Goal: Communication & Community: Answer question/provide support

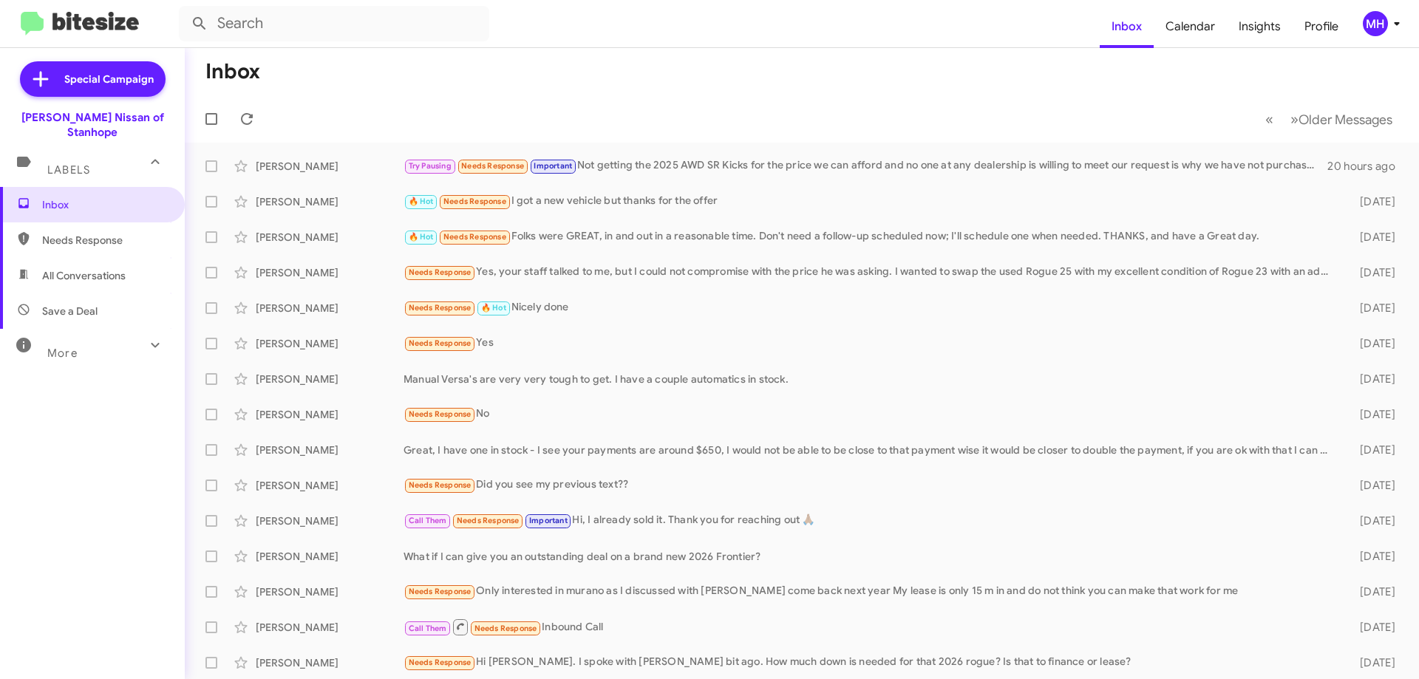
click at [50, 268] on span "All Conversations" at bounding box center [83, 275] width 83 height 15
type input "in:all-conversations"
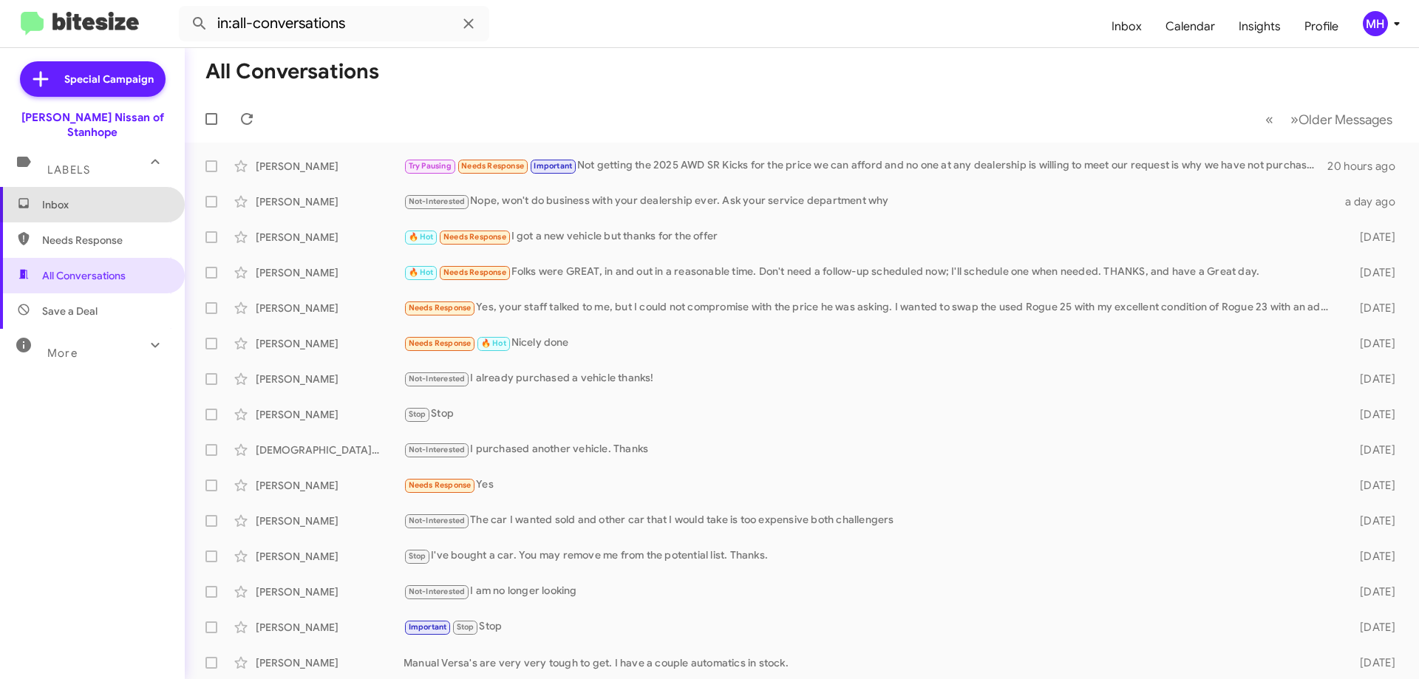
click at [107, 197] on span "Inbox" at bounding box center [105, 204] width 126 height 15
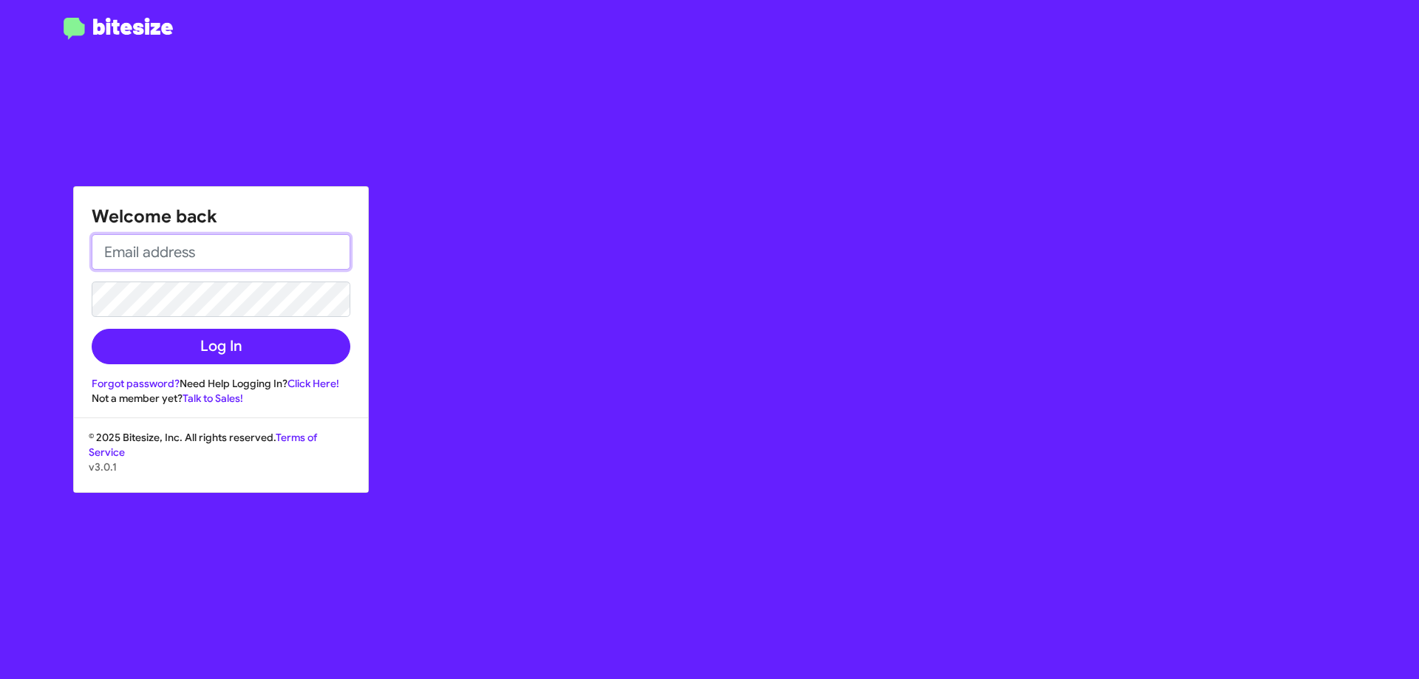
click at [171, 247] on input "email" at bounding box center [221, 251] width 259 height 35
type input "[EMAIL_ADDRESS][DOMAIN_NAME]"
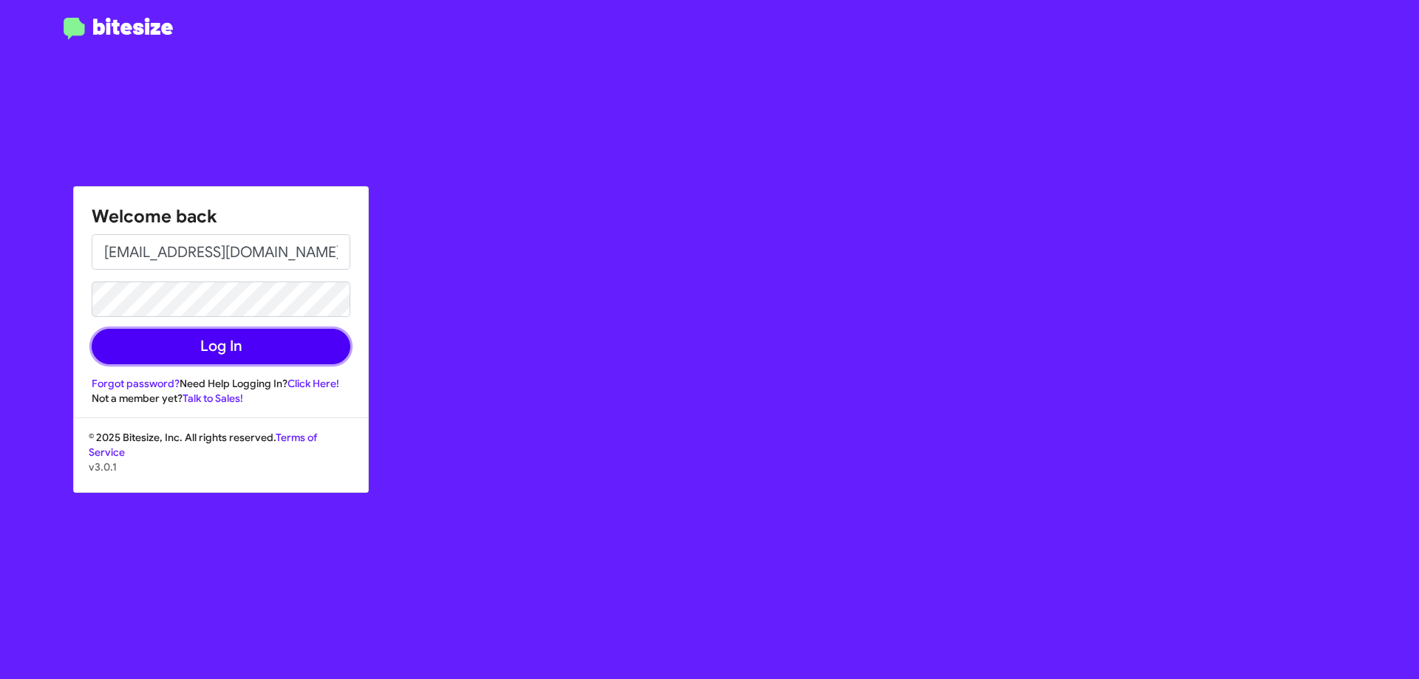
click at [207, 347] on button "Log In" at bounding box center [221, 346] width 259 height 35
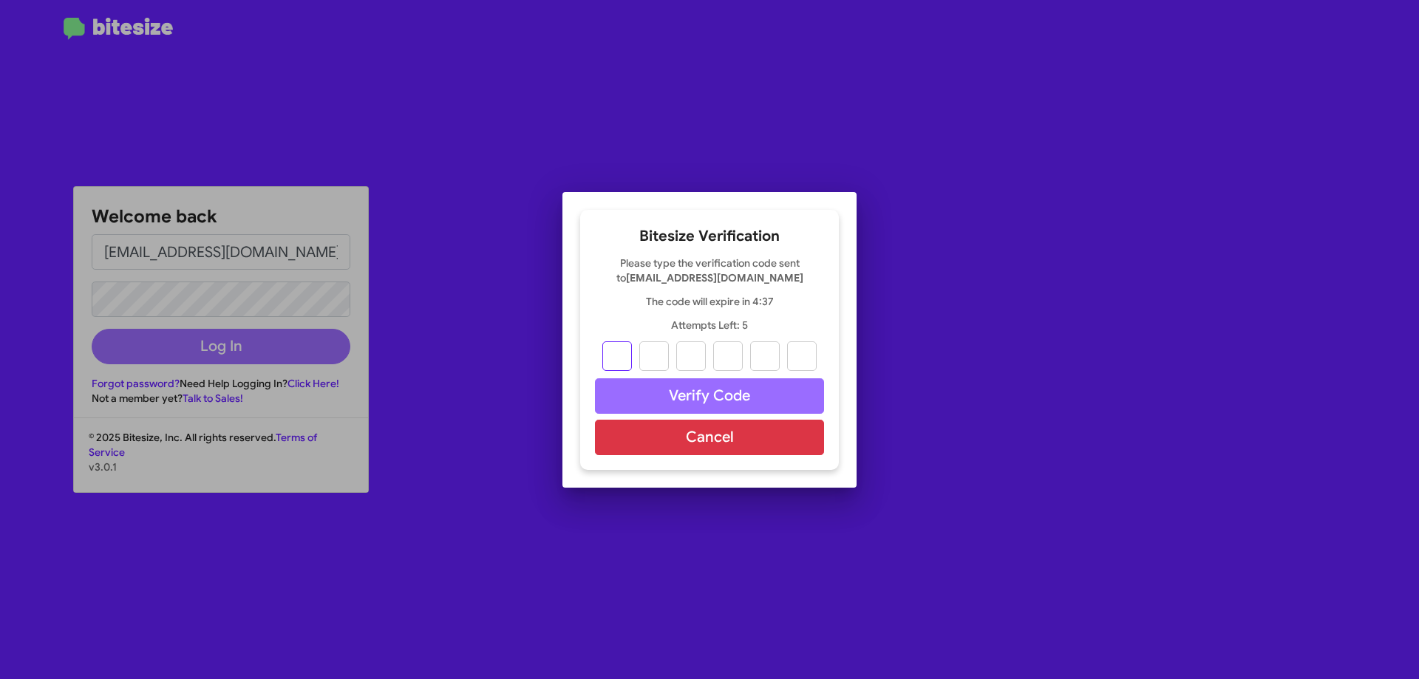
type input "8"
type input "7"
type input "2"
type input "9"
type input "2"
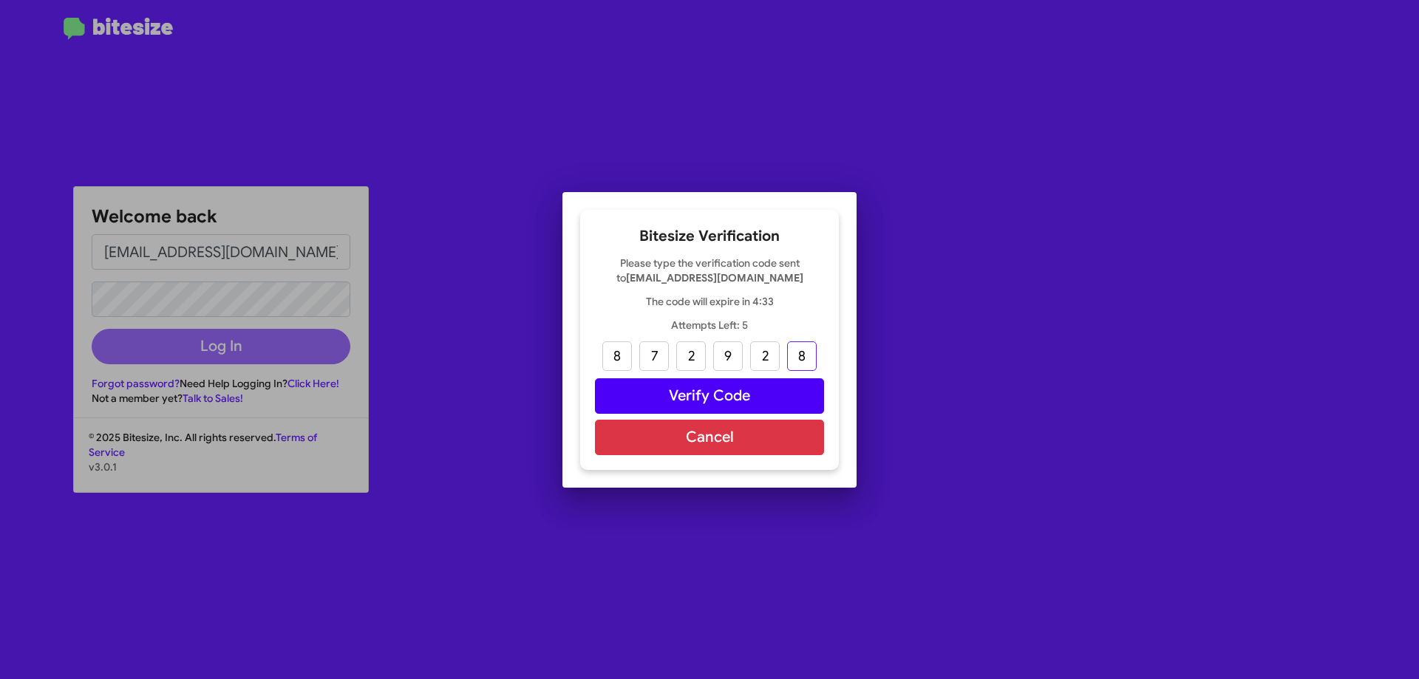
type input "8"
click at [704, 389] on button "Verify Code" at bounding box center [709, 395] width 229 height 35
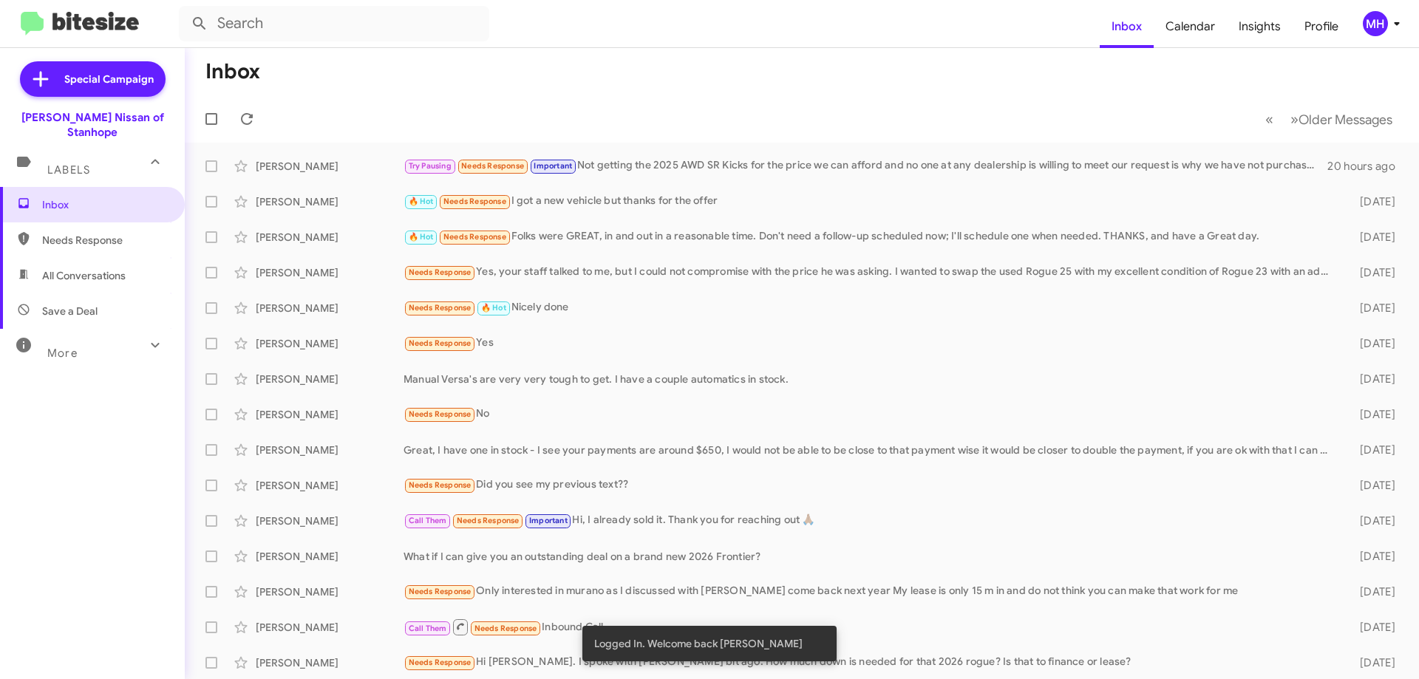
click at [109, 268] on span "All Conversations" at bounding box center [83, 275] width 83 height 15
type input "in:all-conversations"
